Goal: Task Accomplishment & Management: Manage account settings

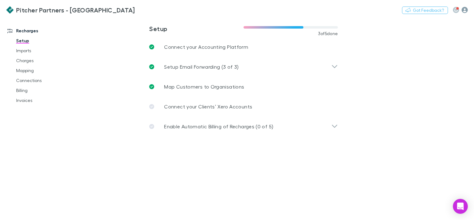
click at [466, 9] on icon "button" at bounding box center [465, 10] width 6 height 6
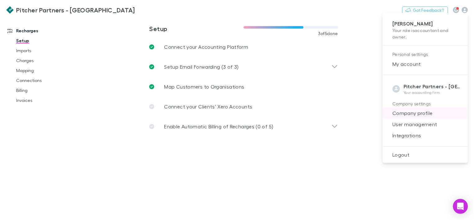
click at [413, 114] on span "Company profile" at bounding box center [424, 112] width 75 height 7
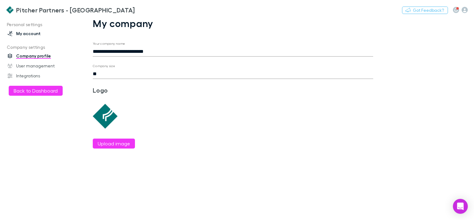
click at [27, 34] on link "My account" at bounding box center [41, 34] width 80 height 10
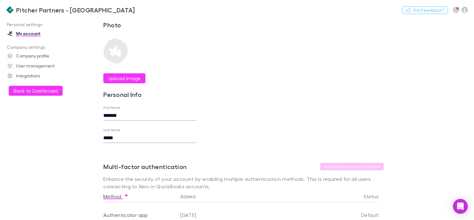
scroll to position [45, 0]
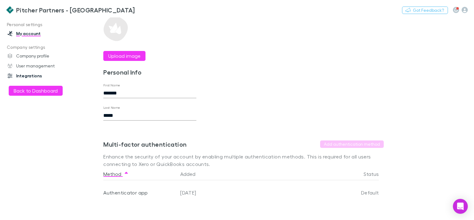
click at [28, 72] on link "Integrations" at bounding box center [41, 76] width 80 height 10
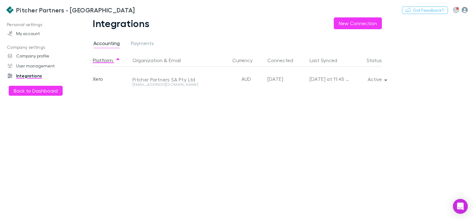
click at [467, 9] on icon "button" at bounding box center [465, 10] width 6 height 6
